Goal: Communication & Community: Answer question/provide support

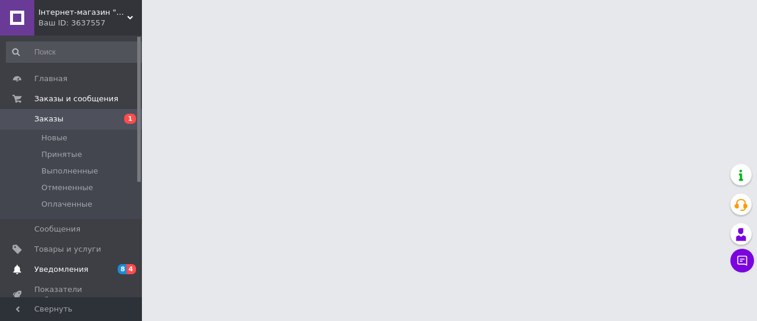
click at [56, 269] on span "Уведомления" at bounding box center [61, 269] width 54 height 11
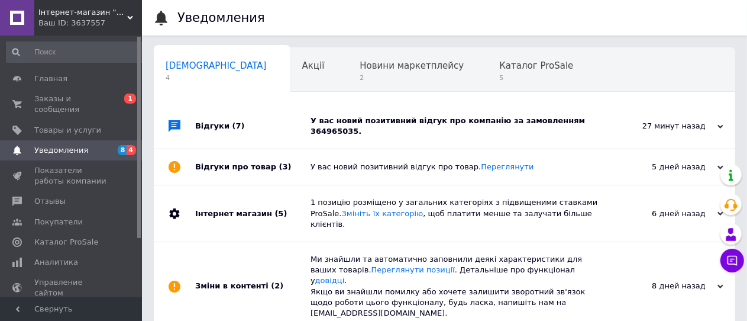
scroll to position [0, 4]
click at [487, 162] on link "Переглянути" at bounding box center [507, 166] width 53 height 9
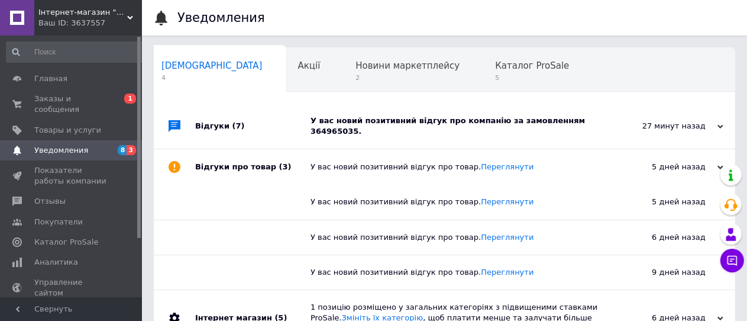
click at [570, 121] on div "У вас новий позитивний відгук про компанію за замовленням 364965035." at bounding box center [458, 125] width 295 height 21
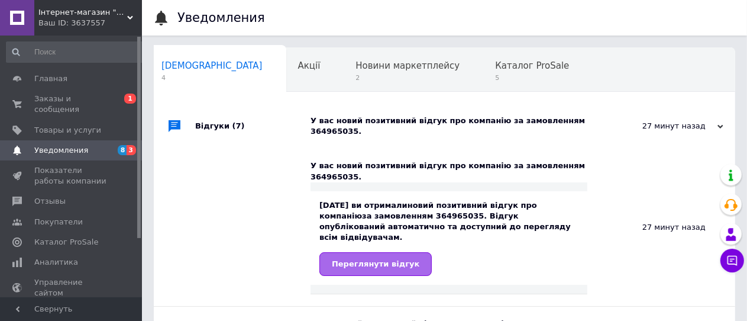
click at [366, 259] on span "Переглянути відгук" at bounding box center [376, 263] width 88 height 9
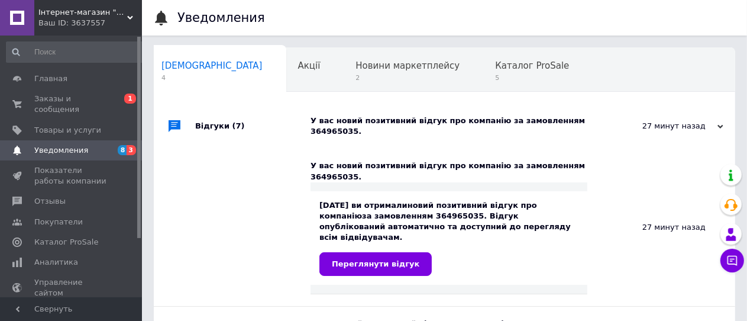
click at [132, 145] on span "3" at bounding box center [131, 150] width 9 height 10
click at [89, 100] on span "Заказы и сообщения" at bounding box center [71, 103] width 75 height 21
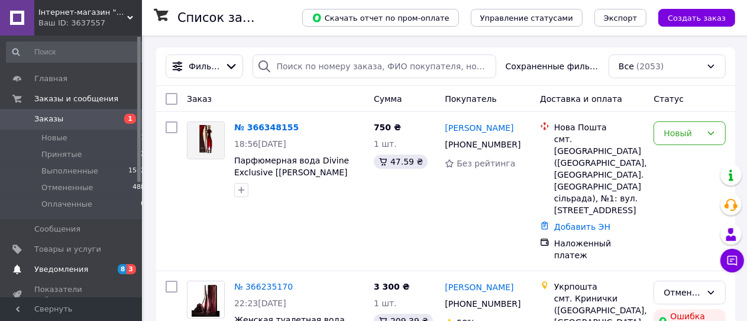
click at [130, 268] on span "3" at bounding box center [131, 269] width 9 height 10
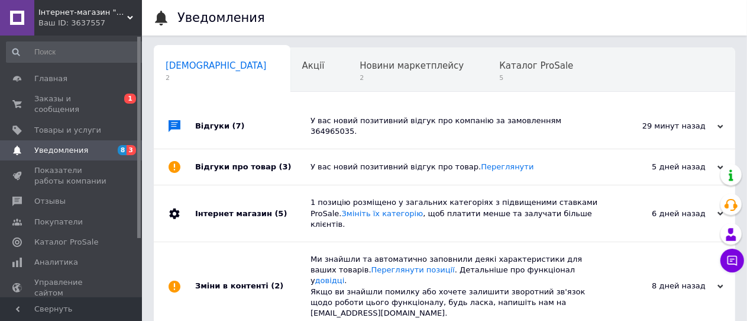
scroll to position [0, 4]
click at [481, 162] on link "Переглянути" at bounding box center [507, 166] width 53 height 9
